Goal: Find specific page/section: Find specific page/section

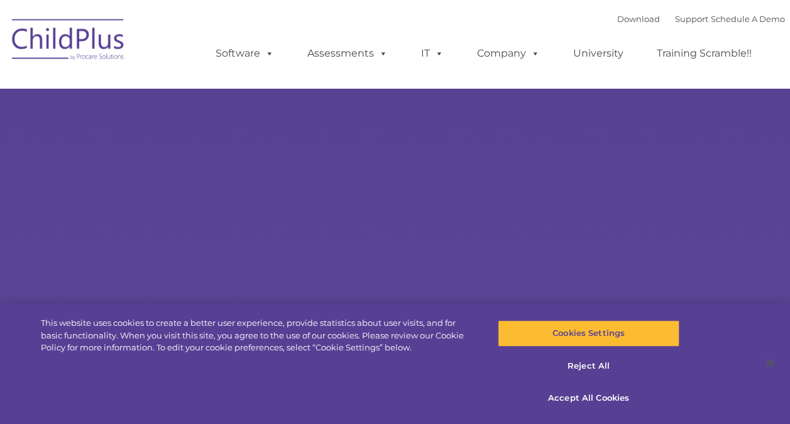
select select "MEDIUM"
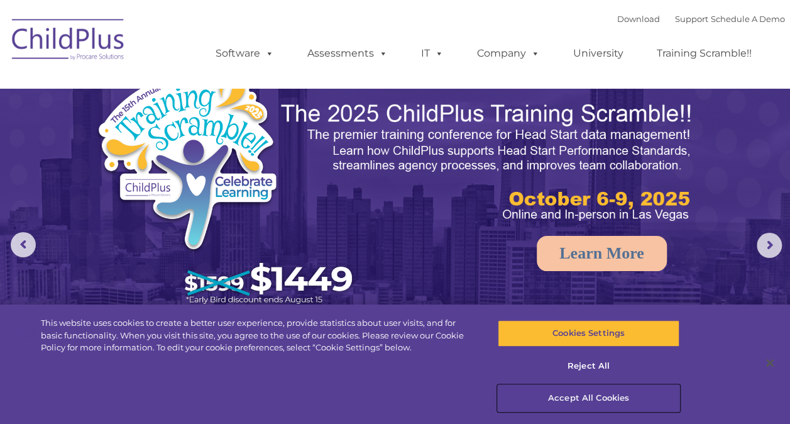
click at [575, 400] on button "Accept All Cookies" at bounding box center [589, 398] width 182 height 26
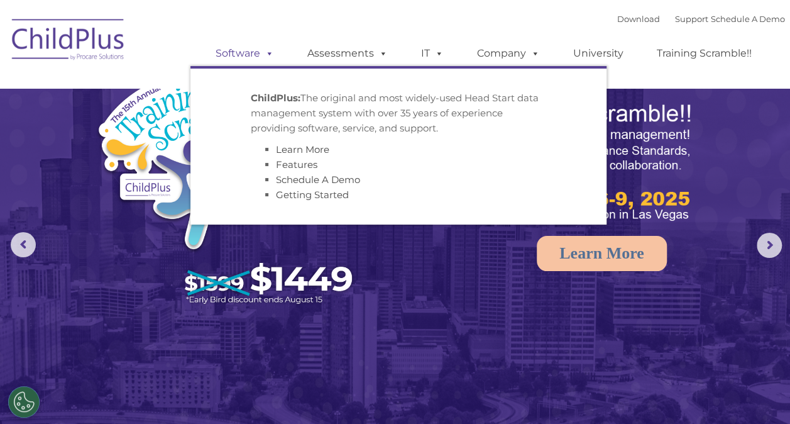
click at [272, 59] on span at bounding box center [267, 53] width 14 height 12
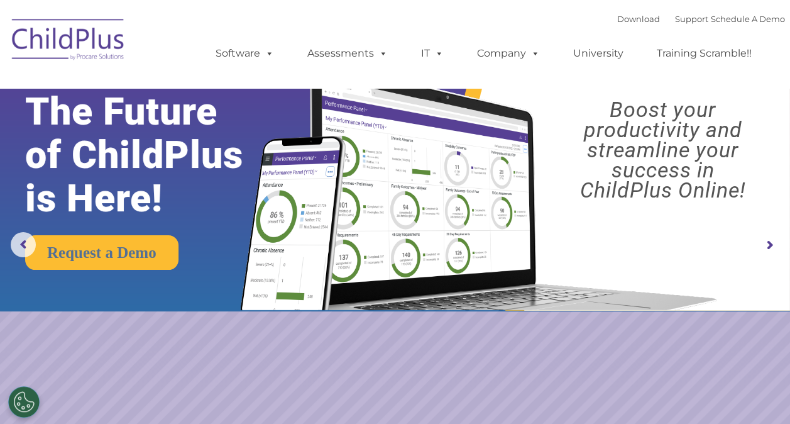
click at [48, 41] on img at bounding box center [69, 41] width 126 height 63
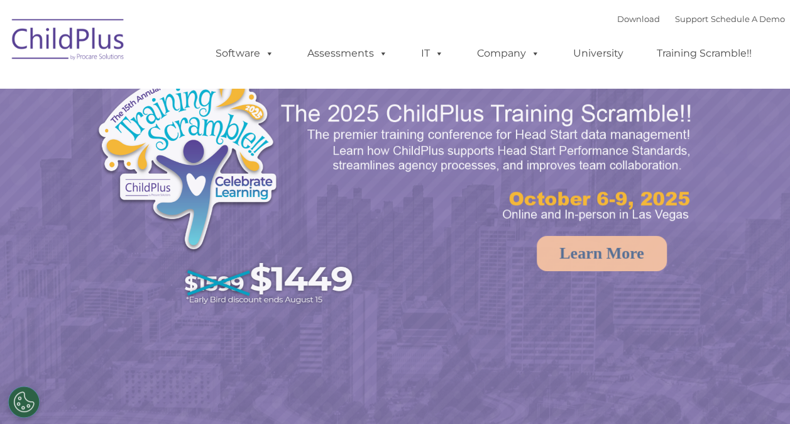
select select "MEDIUM"
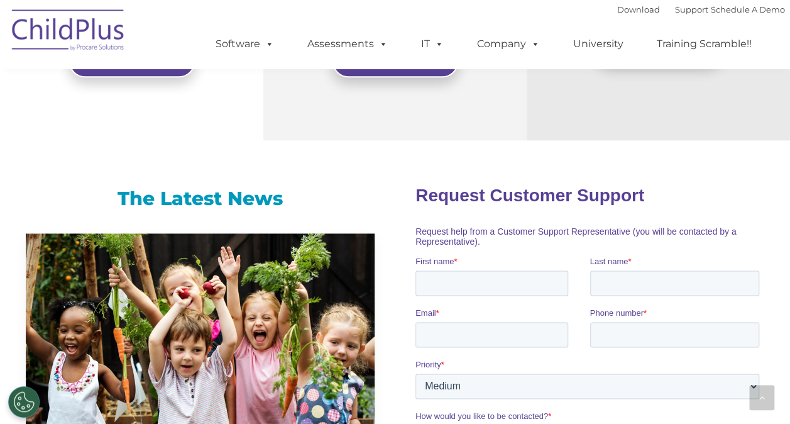
scroll to position [590, 0]
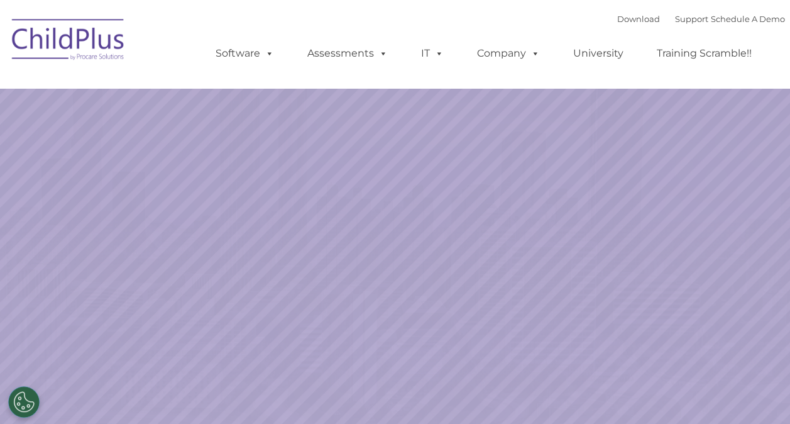
select select "MEDIUM"
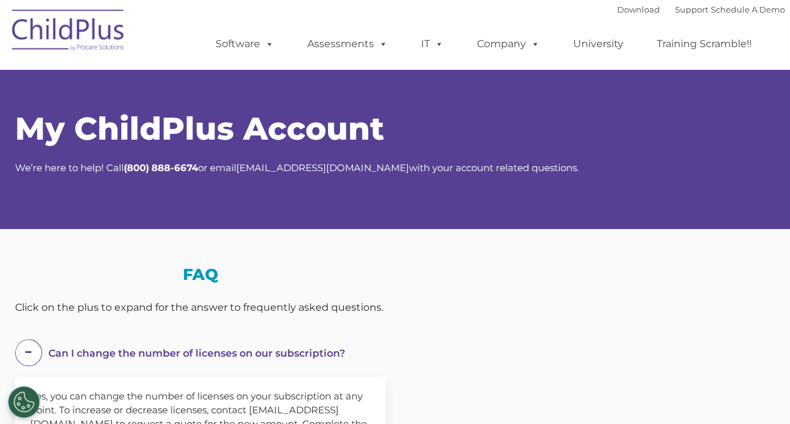
select select "MEDIUM"
